Goal: Use online tool/utility: Utilize a website feature to perform a specific function

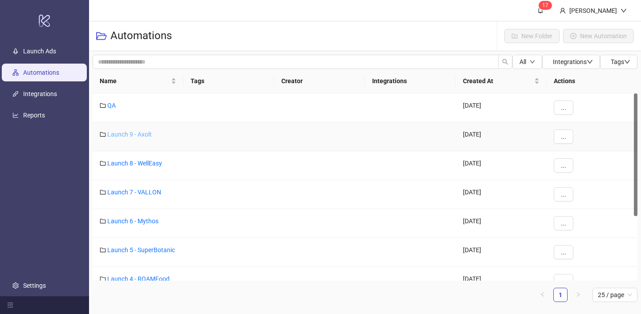
click at [142, 134] on link "Launch 9 - Axolt" at bounding box center [129, 134] width 44 height 7
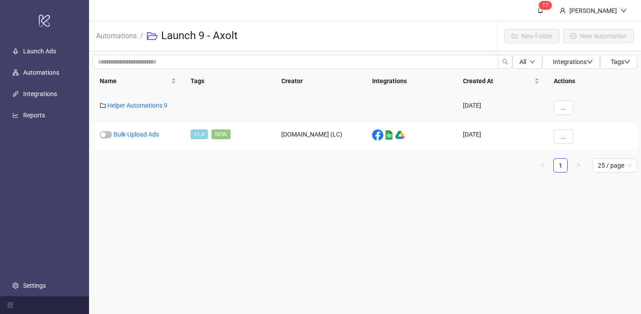
click at [150, 111] on div "Helper Automations 9" at bounding box center [138, 107] width 91 height 29
click at [152, 102] on link "Helper Automations 9" at bounding box center [137, 105] width 60 height 7
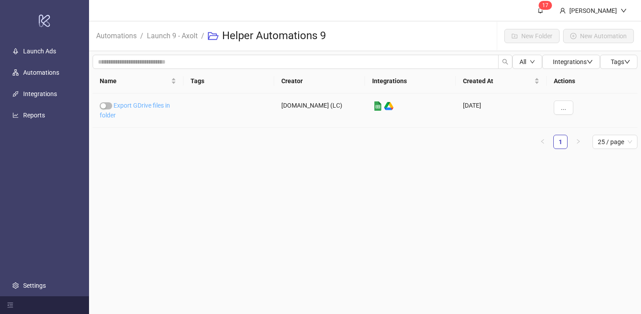
click at [152, 103] on link "Export GDrive files in folder" at bounding box center [135, 110] width 70 height 17
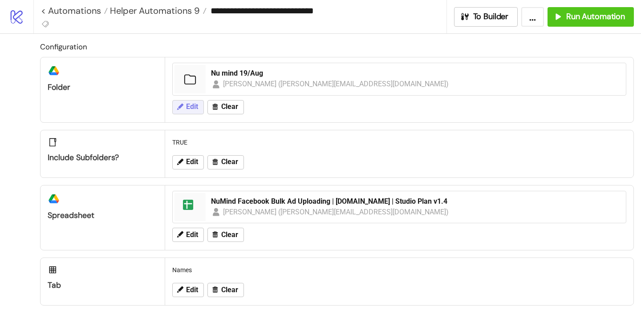
click at [183, 101] on button "Edit" at bounding box center [188, 107] width 32 height 14
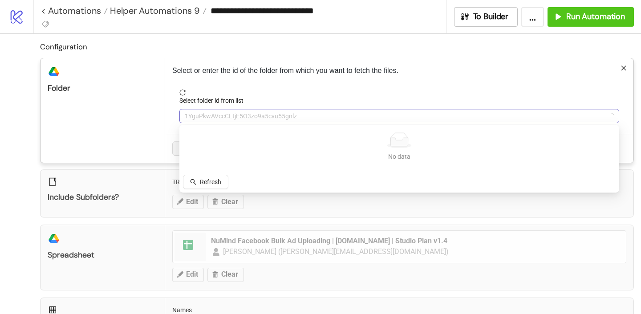
click at [202, 114] on span "1YguPkwAVccCLtjE5O3zo9a5cvu55gnlz" at bounding box center [399, 115] width 429 height 13
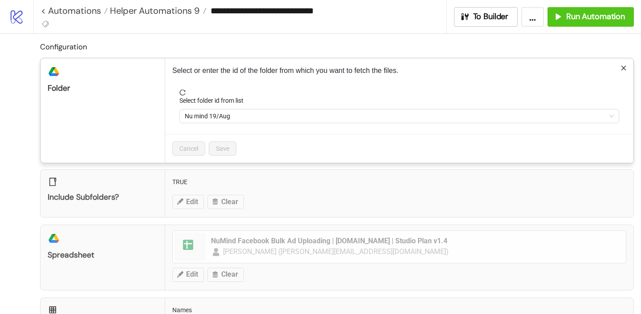
click at [202, 114] on span "Nu mind 19/Aug" at bounding box center [399, 115] width 429 height 13
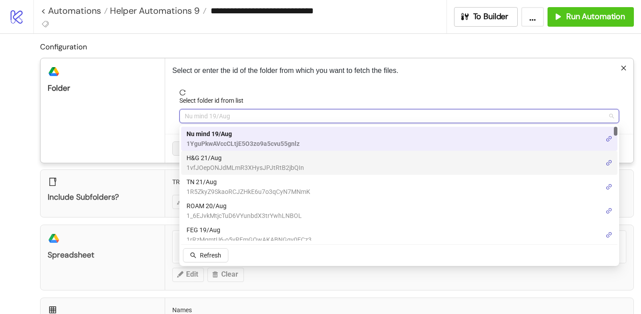
click at [210, 163] on span "1vfJOepONJdMLmR3XHysJPJtRtB2jbQIn" at bounding box center [244, 168] width 117 height 10
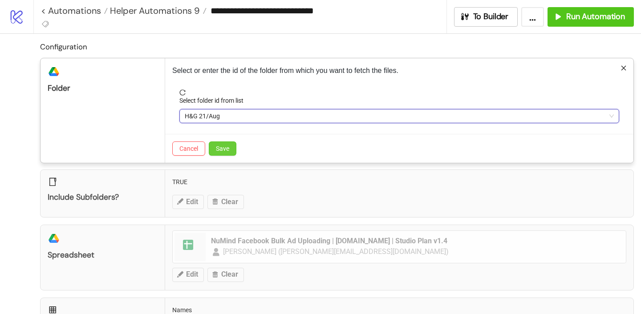
click at [226, 146] on span "Save" at bounding box center [222, 148] width 13 height 7
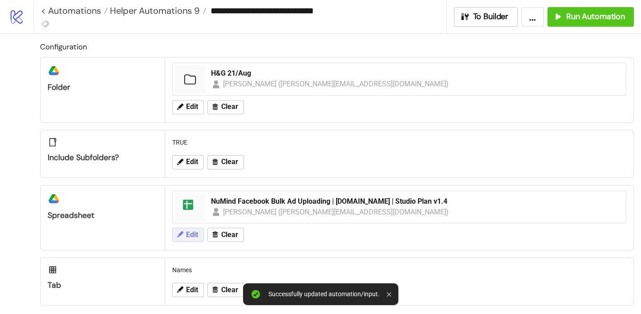
click at [192, 234] on span "Edit" at bounding box center [192, 235] width 12 height 8
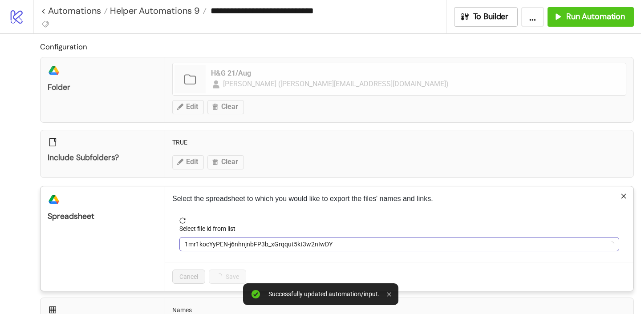
click at [224, 245] on span "1mr1kocYyPEN-j6nhnjnbFP3b_xGrqqut5kt3w2nIwDY" at bounding box center [399, 244] width 429 height 13
click at [224, 245] on span "NuMind Facebook Bulk Ad Uploading | [DOMAIN_NAME] | Studio Plan v1.4" at bounding box center [399, 244] width 429 height 13
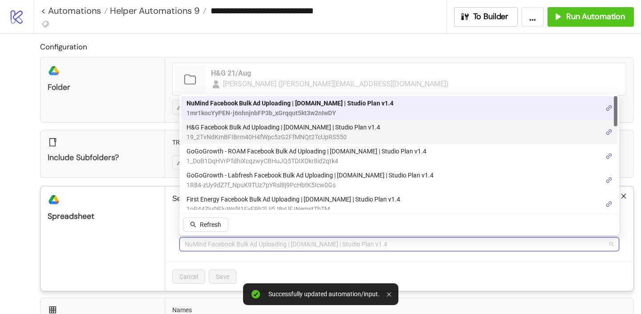
click at [218, 132] on span "19_2TvNdKmBFIBrm40H4fWpc5zG2FfMNQt2TcUpRS550" at bounding box center [283, 137] width 194 height 10
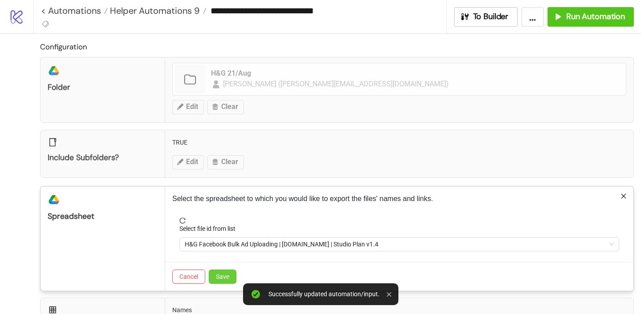
click at [218, 279] on span "Save" at bounding box center [222, 276] width 13 height 7
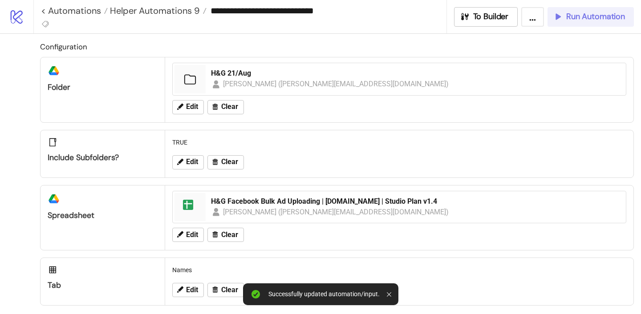
click at [608, 20] on span "Run Automation" at bounding box center [595, 17] width 59 height 10
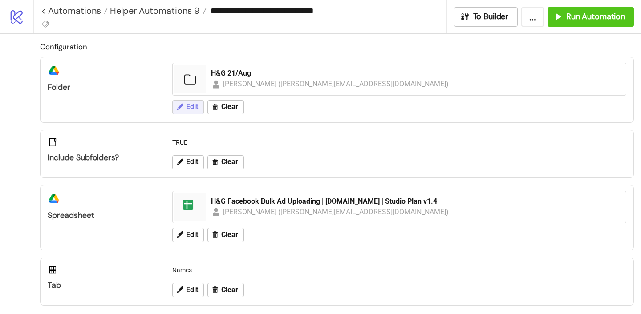
click at [194, 111] on span "Edit" at bounding box center [192, 107] width 12 height 8
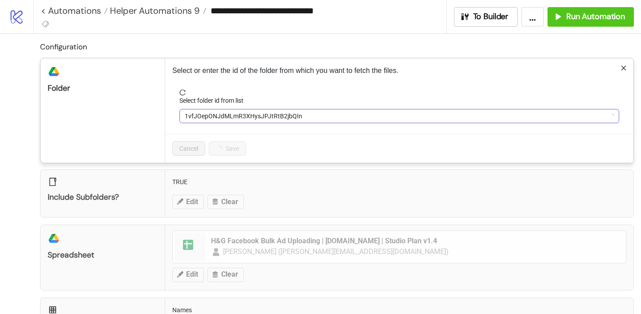
click at [235, 115] on span "1vfJOepONJdMLmR3XHysJPJtRtB2jbQIn" at bounding box center [399, 115] width 429 height 13
click at [235, 115] on span "H&G 21/Aug" at bounding box center [399, 115] width 429 height 13
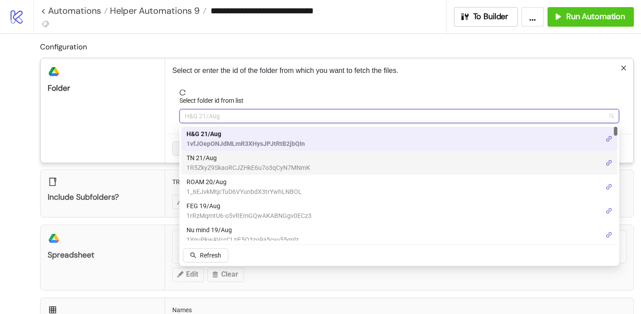
click at [227, 163] on span "1R5ZkyZ9SkaoRCJZHkE6u7o3qCyN7MNmK" at bounding box center [248, 168] width 124 height 10
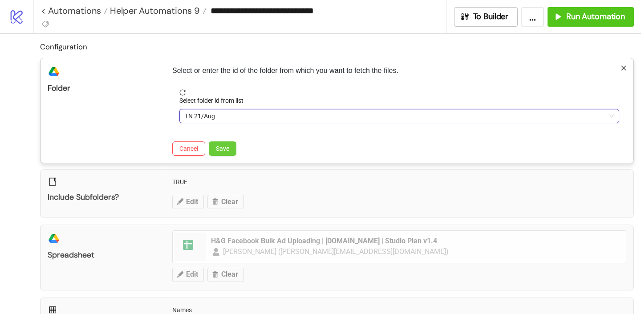
click at [224, 146] on span "Save" at bounding box center [222, 148] width 13 height 7
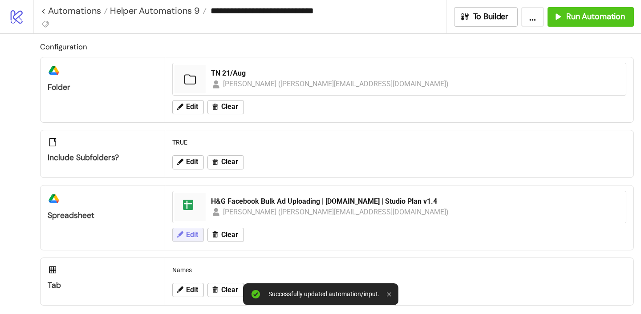
click at [193, 239] on button "Edit" at bounding box center [188, 235] width 32 height 14
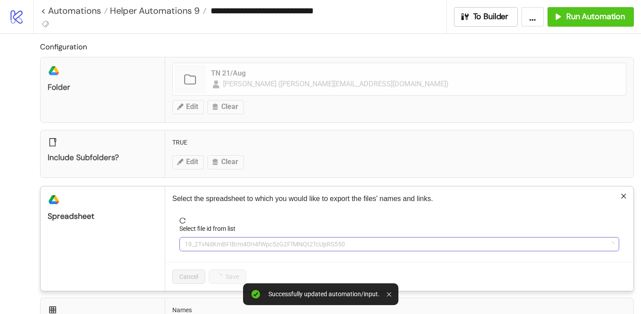
click at [216, 239] on span "19_2TvNdKmBFIBrm40H4fWpc5zG2FfMNQt2TcUpRS550" at bounding box center [399, 244] width 429 height 13
click at [218, 238] on span "H&G Facebook Bulk Ad Uploading | [DOMAIN_NAME] | Studio Plan v1.4" at bounding box center [399, 244] width 429 height 13
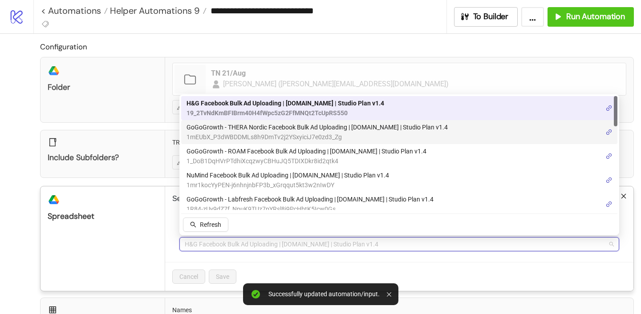
click at [233, 130] on span "GoGoGrowth - THERA Nordic Facebook Bulk Ad Uploading | [DOMAIN_NAME] | Studio P…" at bounding box center [316, 127] width 261 height 10
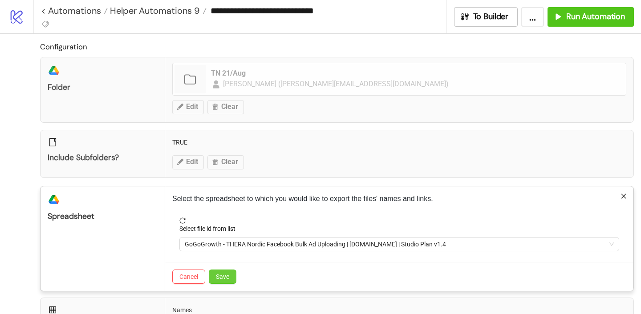
click at [219, 271] on button "Save" at bounding box center [223, 277] width 28 height 14
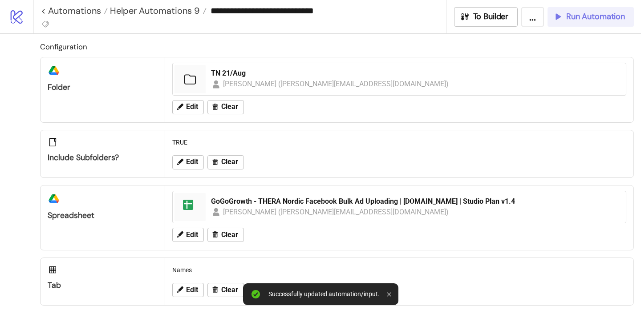
click at [583, 23] on button "Run Automation" at bounding box center [590, 17] width 86 height 20
